Goal: Find contact information: Find contact information

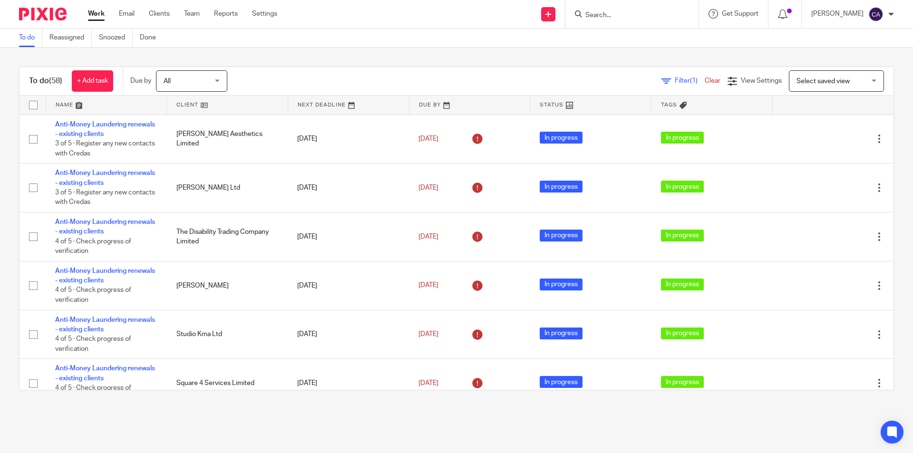
click at [606, 19] on input "Search" at bounding box center [627, 15] width 86 height 9
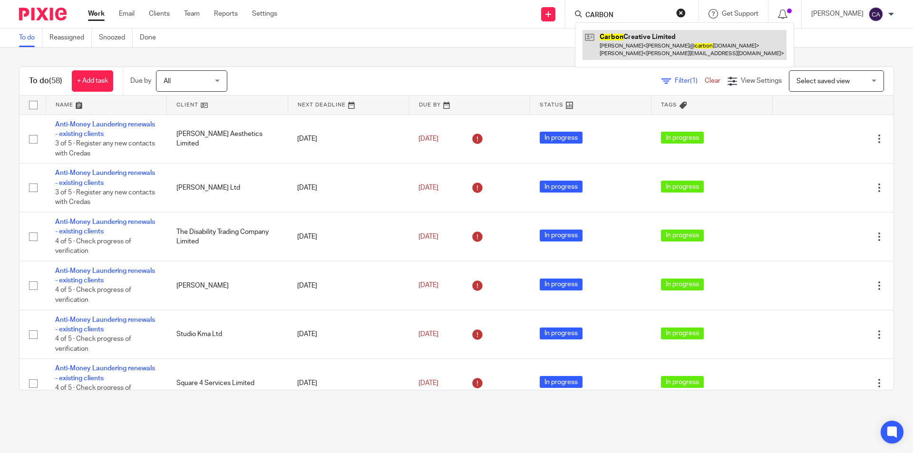
type input "CARBON"
click at [659, 45] on link at bounding box center [684, 44] width 204 height 29
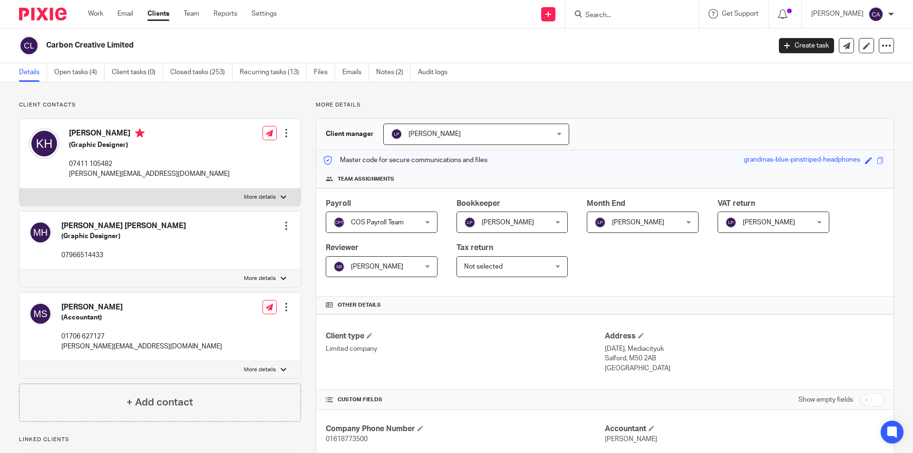
click at [617, 10] on form at bounding box center [634, 14] width 101 height 12
click at [618, 12] on input "Search" at bounding box center [627, 15] width 86 height 9
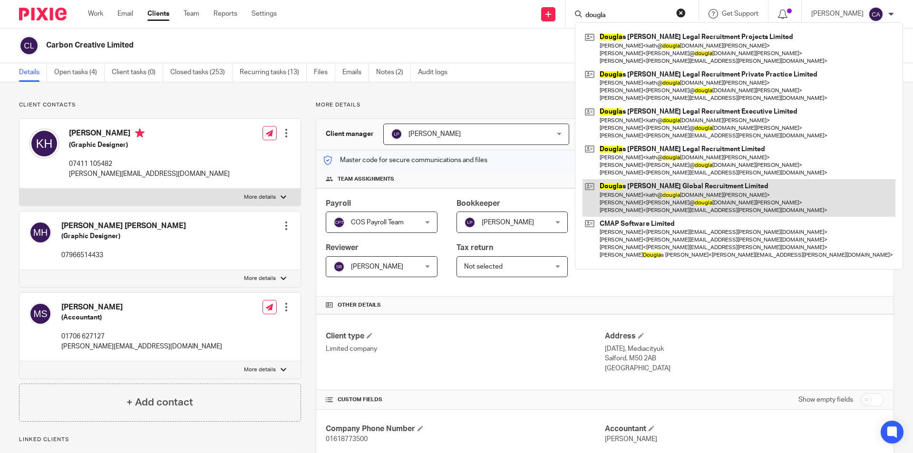
type input "dougla"
click at [642, 191] on link at bounding box center [738, 198] width 313 height 38
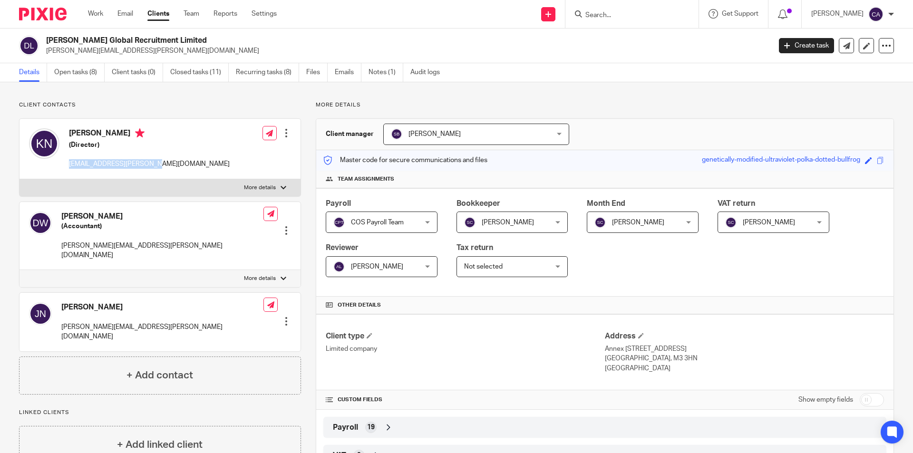
drag, startPoint x: 66, startPoint y: 163, endPoint x: 171, endPoint y: 160, distance: 105.1
click at [171, 160] on div "Kathryn Nolan (Director) kath@douglas-scott.co.uk Edit contact Create client fr…" at bounding box center [159, 149] width 281 height 60
copy p "kath@douglas-scott.co.uk"
click at [617, 16] on input "Search" at bounding box center [627, 15] width 86 height 9
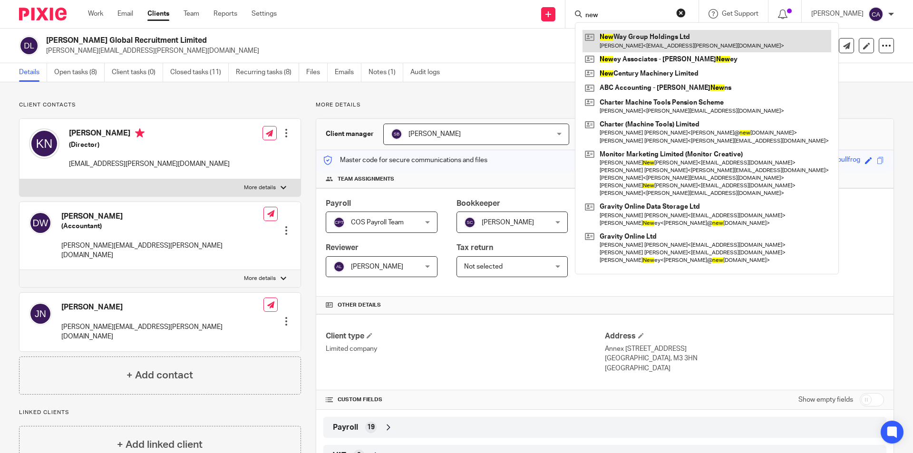
type input "new"
click at [653, 40] on link at bounding box center [706, 41] width 249 height 22
